Goal: Navigation & Orientation: Find specific page/section

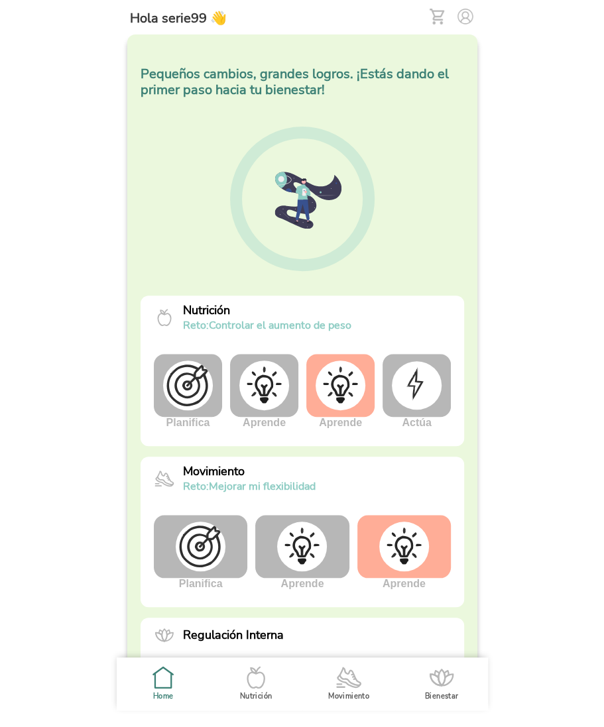
click at [431, 403] on img at bounding box center [417, 385] width 50 height 48
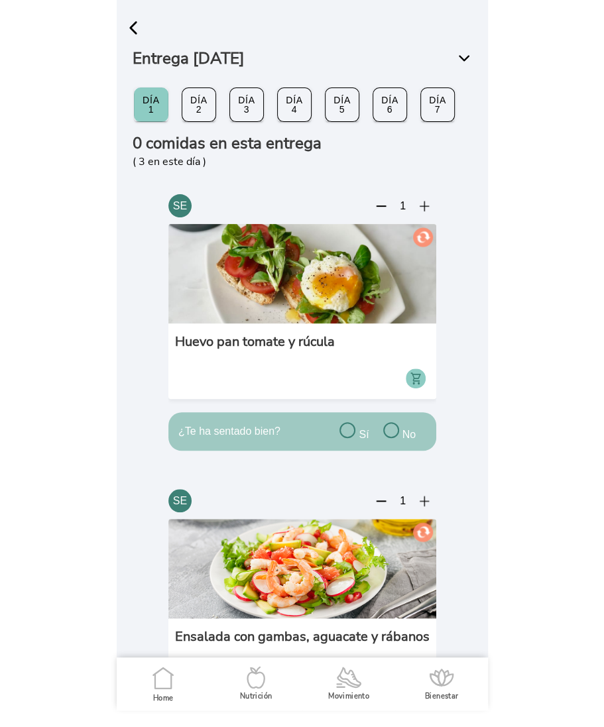
click at [130, 30] on span "button" at bounding box center [133, 28] width 20 height 20
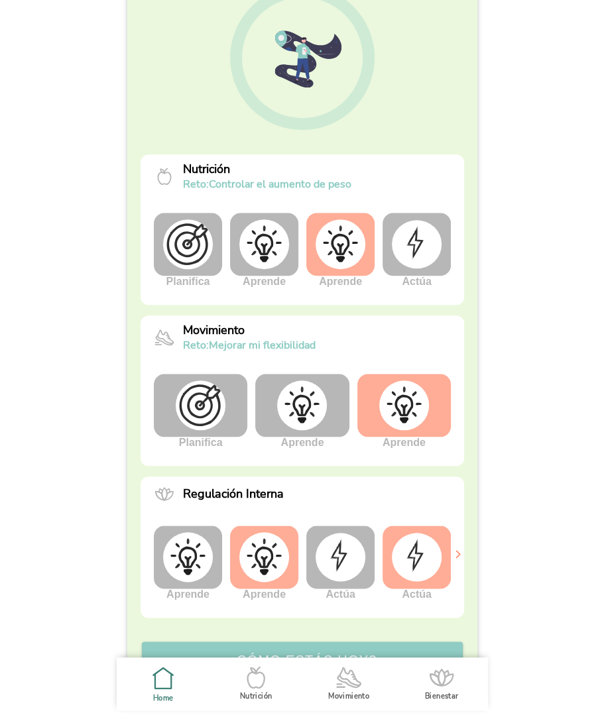
scroll to position [240, 0]
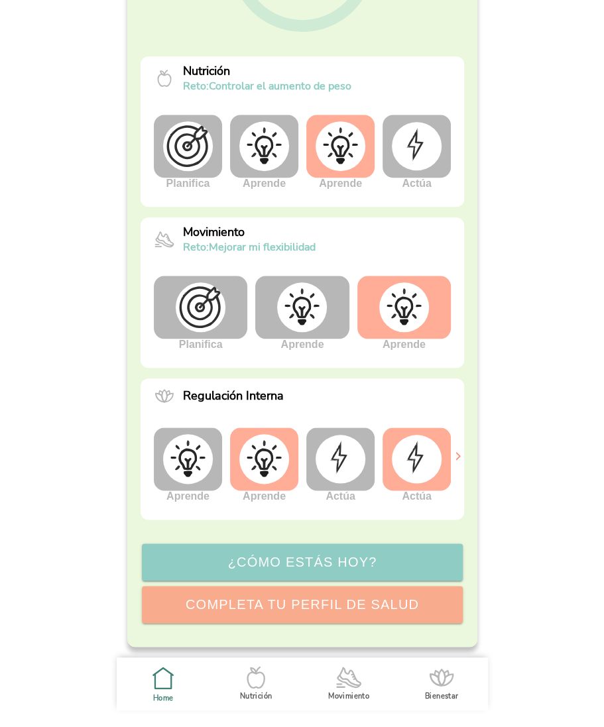
click at [257, 690] on icon ".cls-1 { stroke-width: 0px; } .cls-1, .cls-2 { fill: none; } .cls-2 { stroke-li…" at bounding box center [256, 678] width 28 height 28
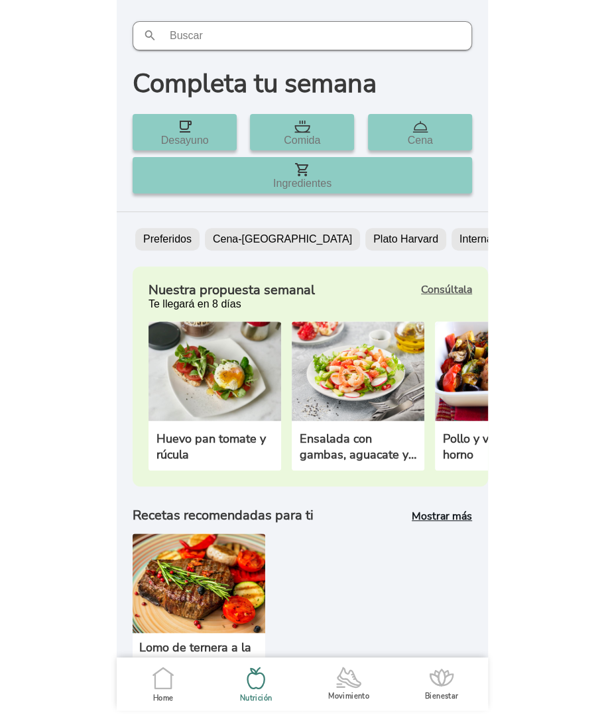
click at [163, 674] on icon ".cls-1 { stroke-width: 0px; } .cls-1, .cls-2 { fill: none; } .cls-2 { stroke-li…" at bounding box center [163, 678] width 28 height 28
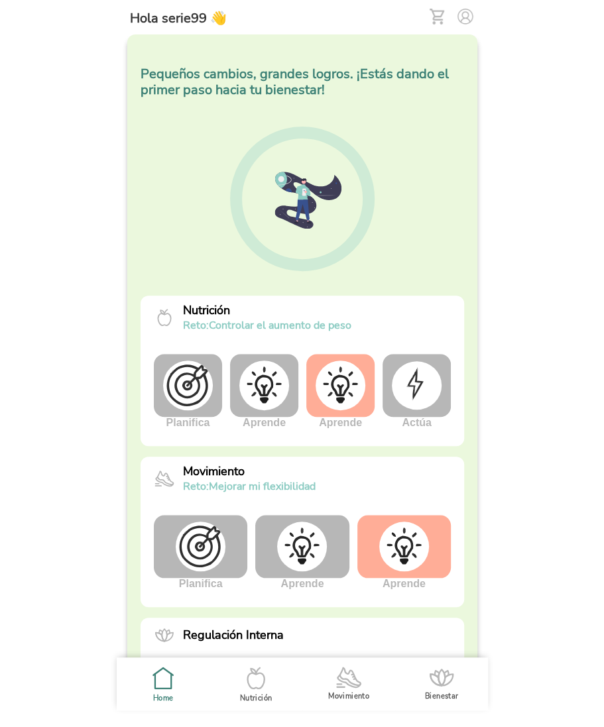
click at [0, 0] on icon ".cls-1 { stroke-width: 0px; } .cls-1, .cls-2 { fill: none; } .cls-2 { stroke-li…" at bounding box center [0, 0] width 0 height 0
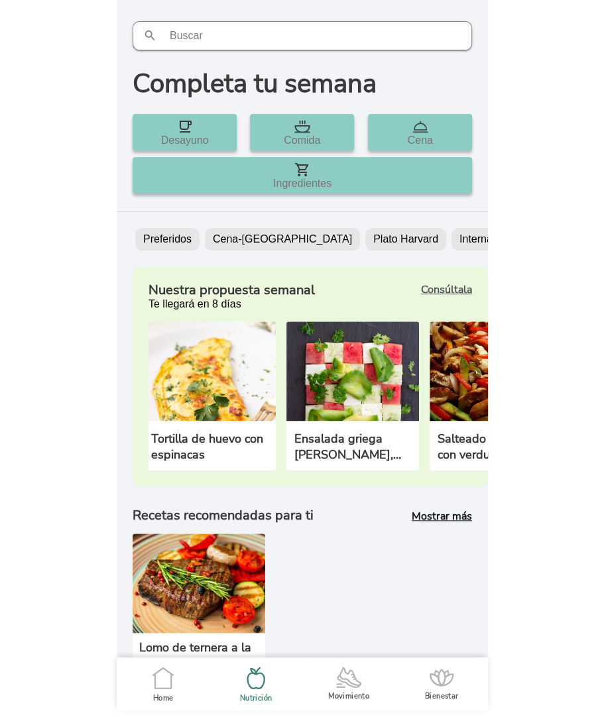
scroll to position [0, 2147]
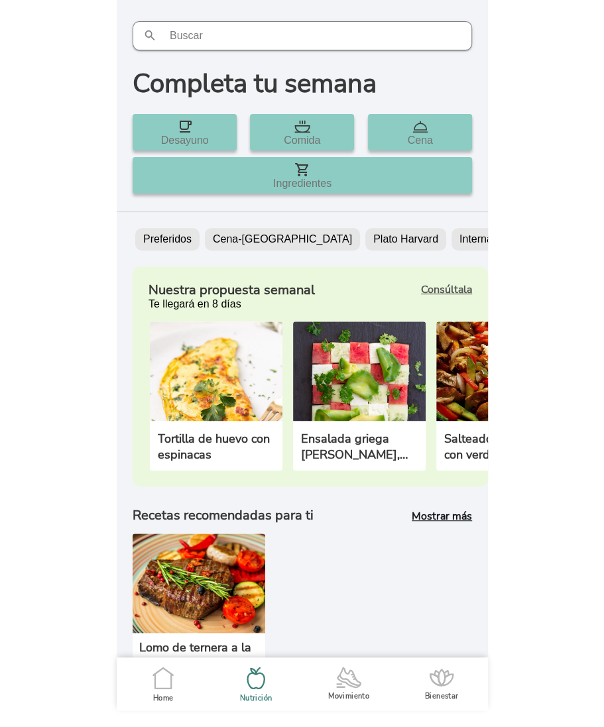
click at [355, 385] on img at bounding box center [359, 371] width 133 height 99
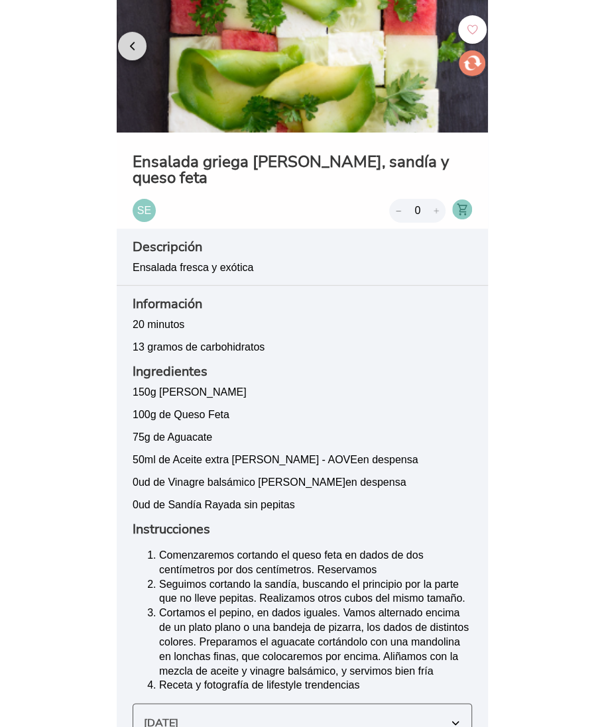
click at [131, 47] on span "button" at bounding box center [132, 46] width 13 height 13
